Goal: Transaction & Acquisition: Purchase product/service

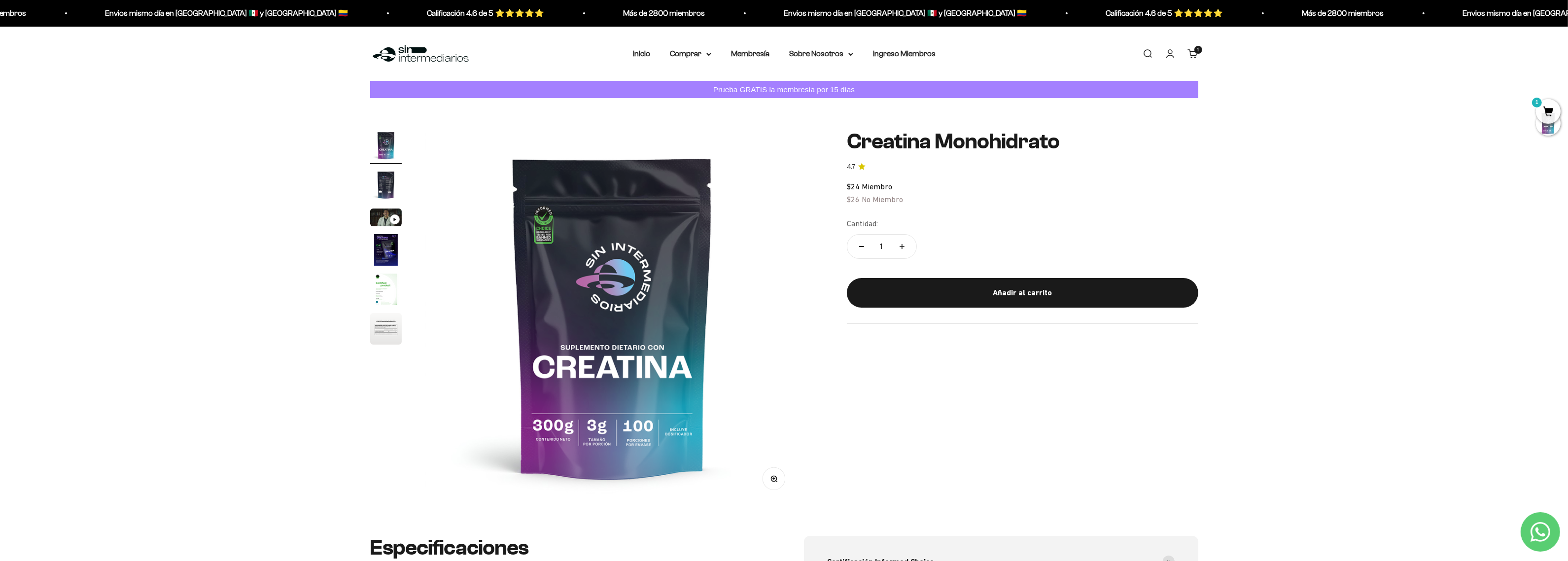
click at [385, 341] on div "Aún no estoy seguro." at bounding box center [303, 333] width 166 height 18
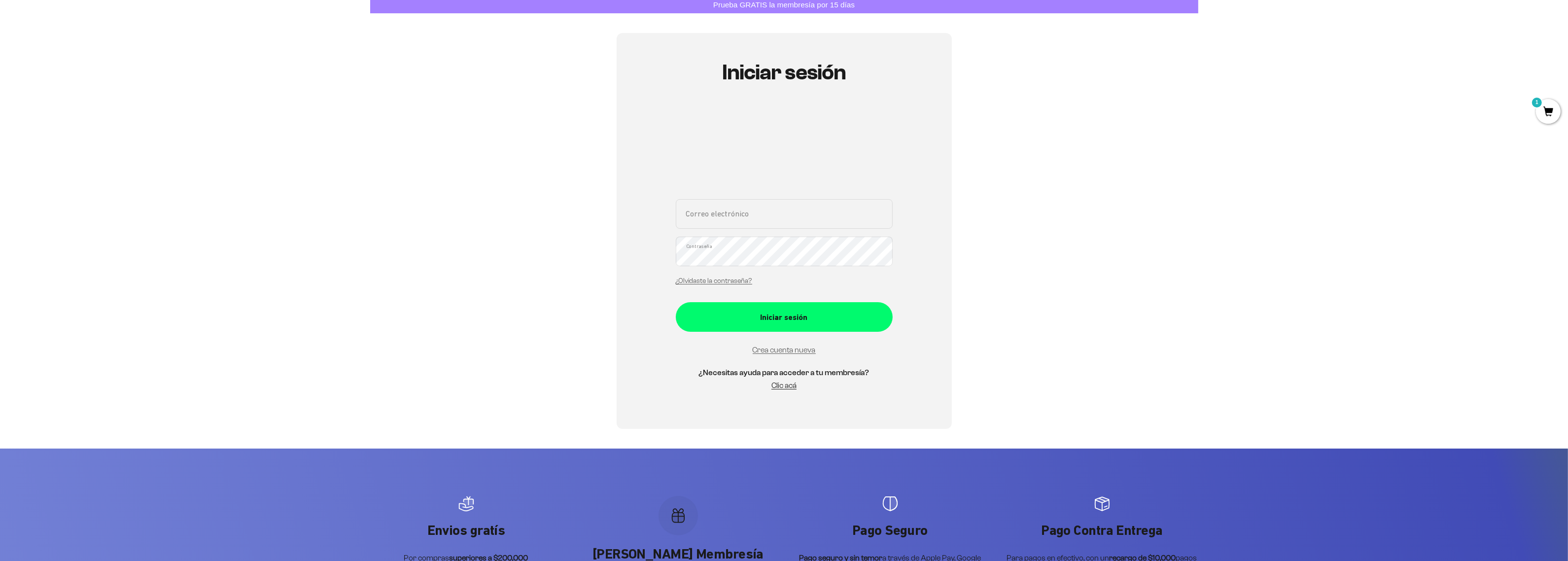
scroll to position [75, 0]
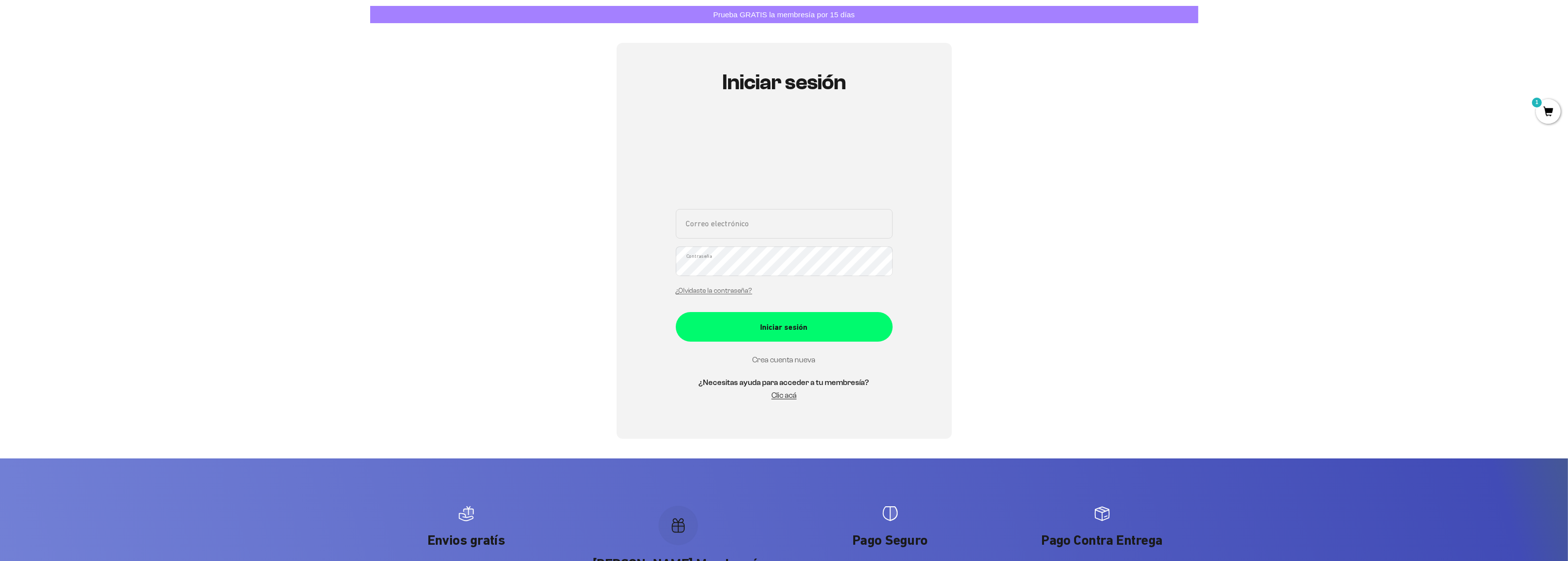
click at [782, 358] on link "Crea cuenta nueva" at bounding box center [785, 360] width 63 height 9
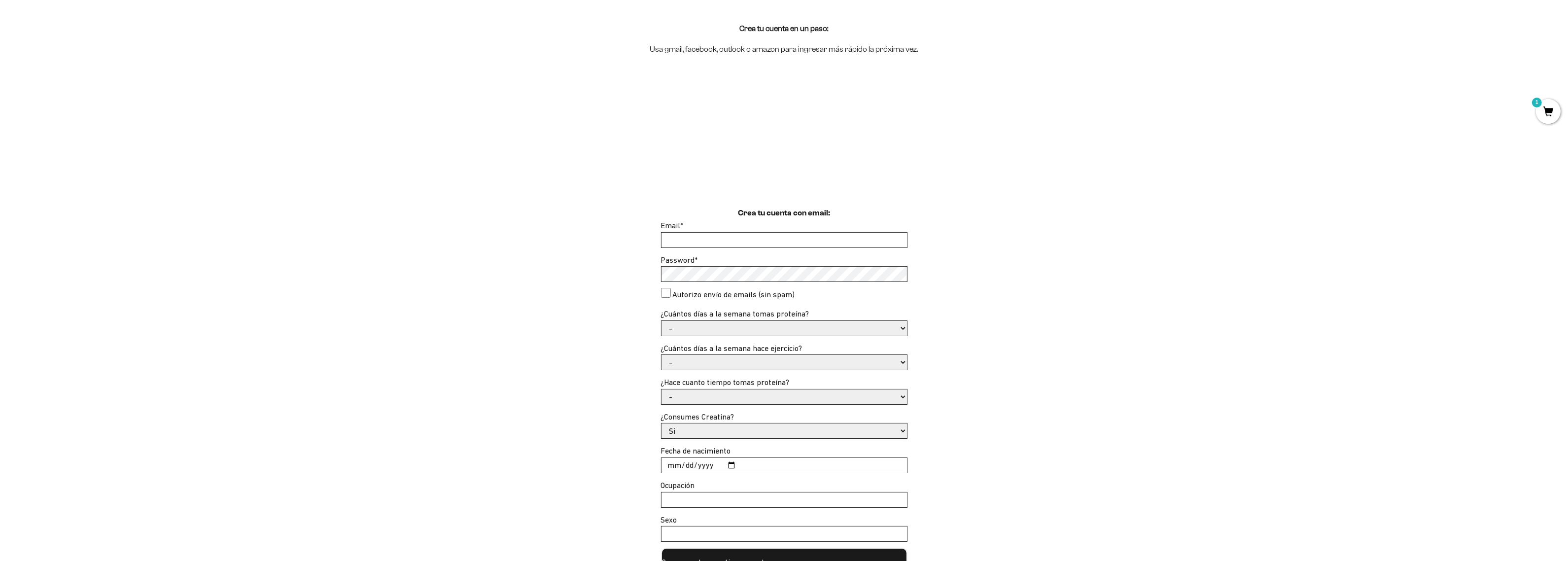
scroll to position [185, 0]
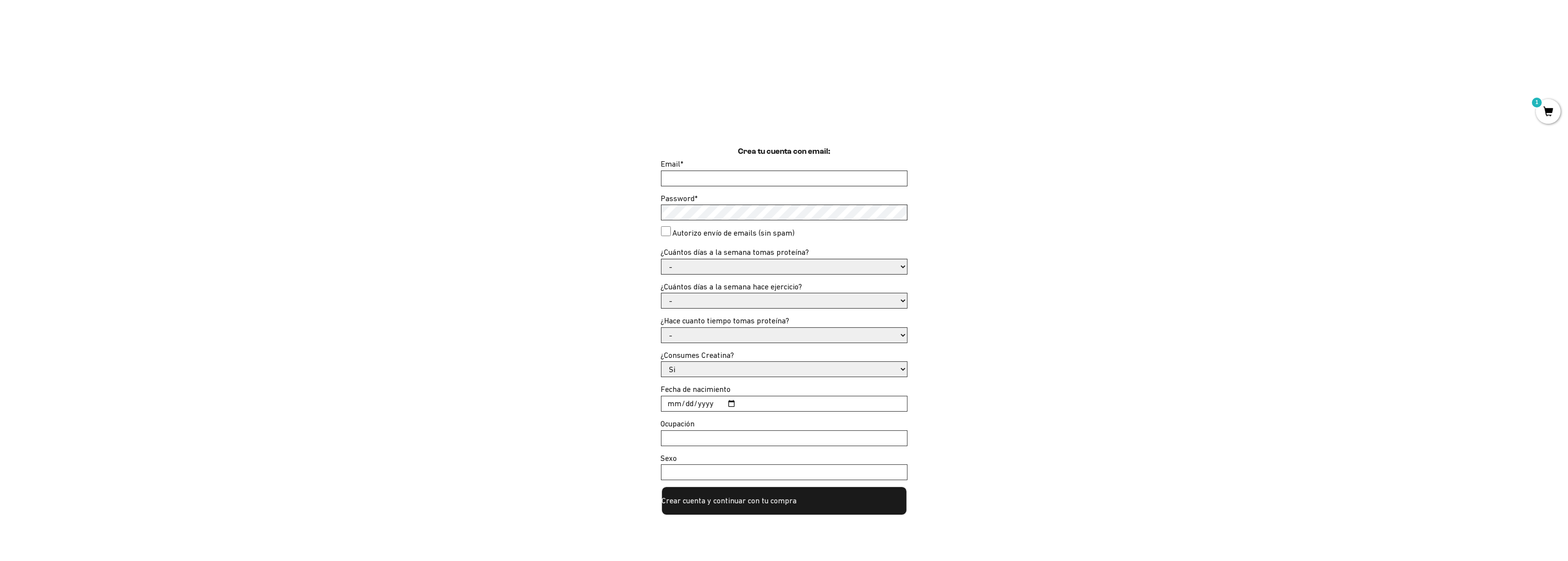
click at [732, 181] on input "Email *" at bounding box center [784, 178] width 245 height 15
type input "anlnietogoo@gmail.com"
